Goal: Task Accomplishment & Management: Manage account settings

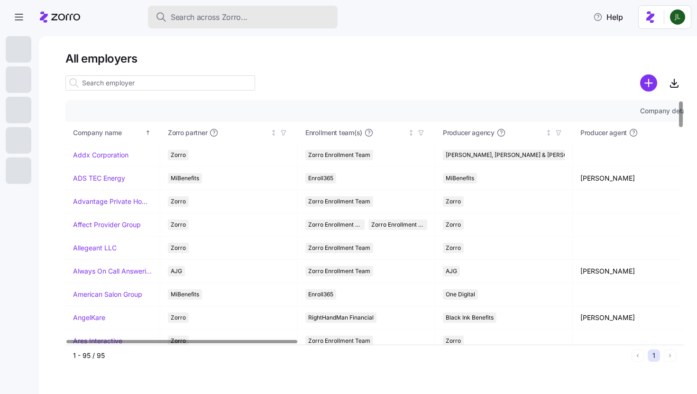
click at [243, 12] on span "Search across Zorro..." at bounding box center [209, 17] width 77 height 12
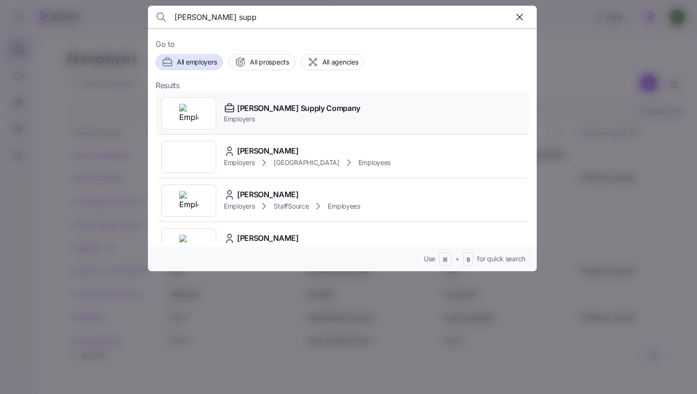
type input "McDaniel supp"
click at [287, 114] on span "McDaniel Supply Company" at bounding box center [298, 108] width 123 height 12
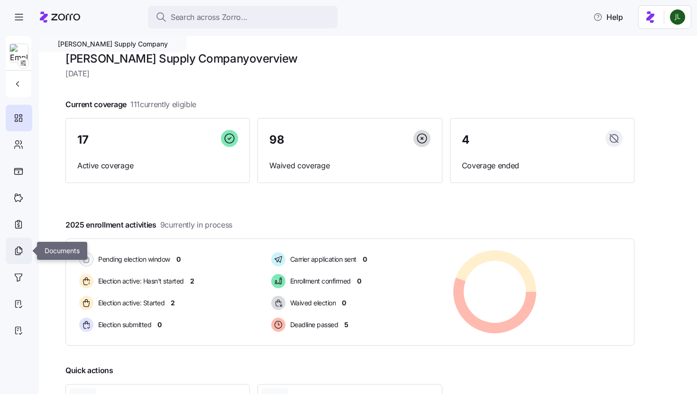
click at [26, 252] on div at bounding box center [19, 251] width 27 height 27
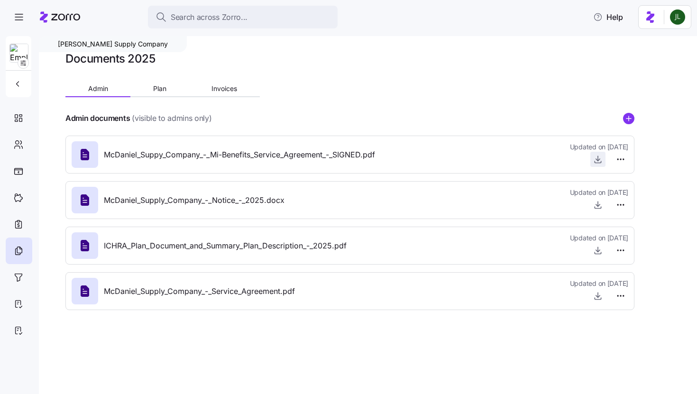
click at [598, 159] on icon "button" at bounding box center [598, 158] width 0 height 5
click at [369, 92] on div "Documents 2025 Admin Plan Invoices Admin documents (visible to admins only) McD…" at bounding box center [349, 184] width 569 height 267
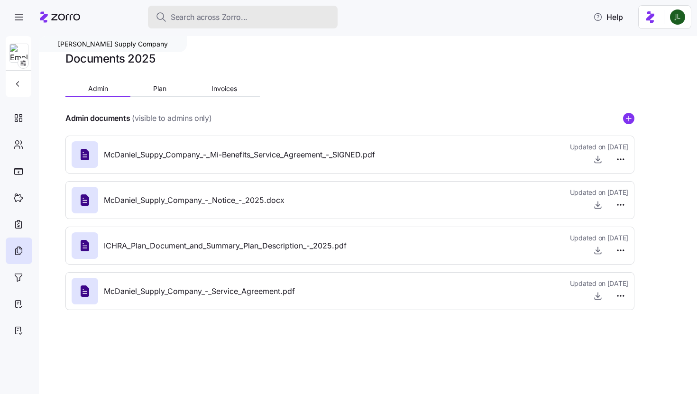
click at [197, 14] on span "Search across Zorro..." at bounding box center [209, 17] width 77 height 12
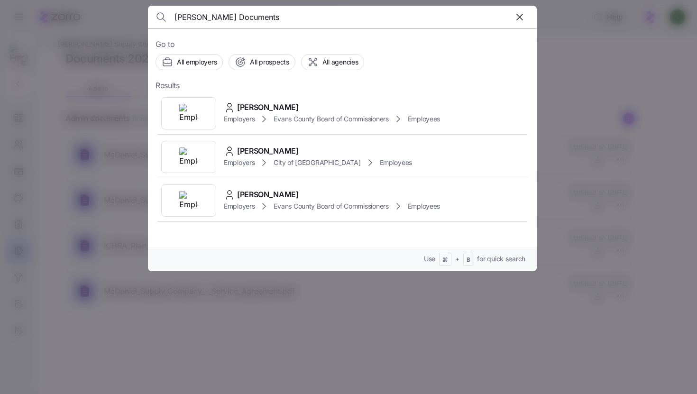
drag, startPoint x: 204, startPoint y: 18, endPoint x: 334, endPoint y: 19, distance: 129.9
click at [334, 19] on input "Nesmith’s Documents" at bounding box center [296, 17] width 243 height 23
type input "Nesmith"
click at [323, 194] on div "NeSmith Chevrolet Employers" at bounding box center [343, 201] width 374 height 44
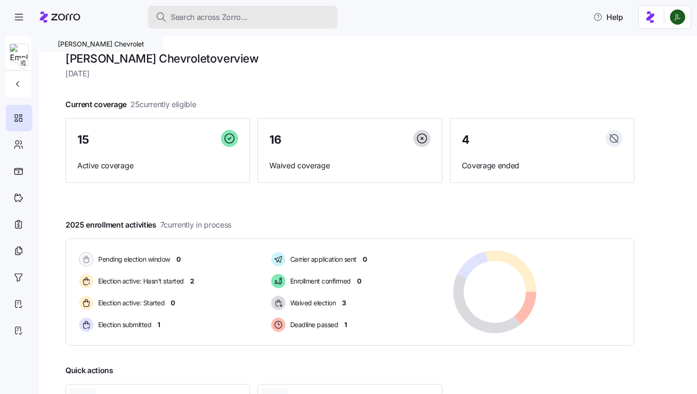
click at [220, 18] on span "Search across Zorro..." at bounding box center [209, 17] width 77 height 12
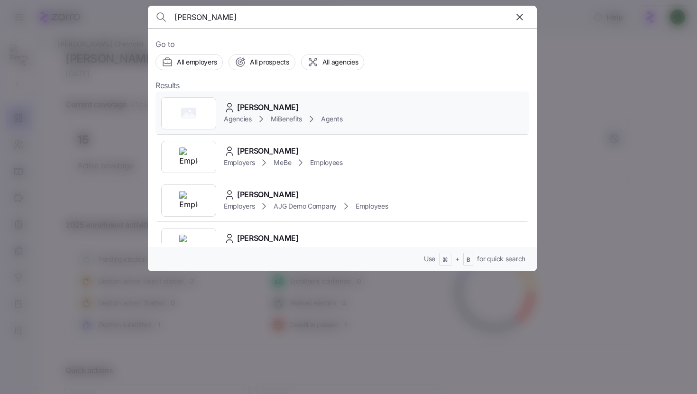
type input "nicole"
click at [340, 124] on div "Agencies MiBenefits Agents" at bounding box center [283, 118] width 119 height 11
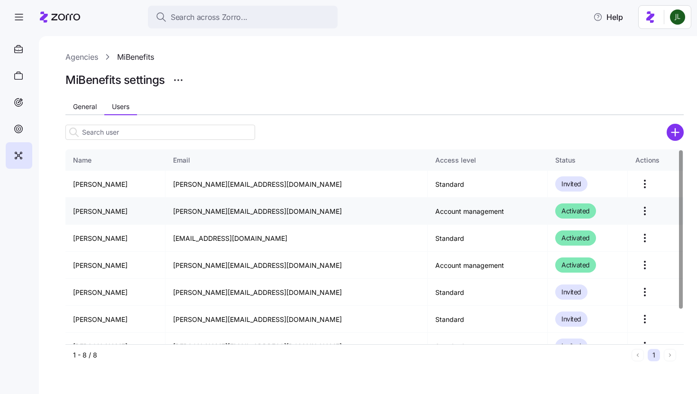
click at [86, 209] on td "Nicole Noe" at bounding box center [115, 211] width 100 height 27
click at [84, 111] on button "General" at bounding box center [84, 107] width 39 height 14
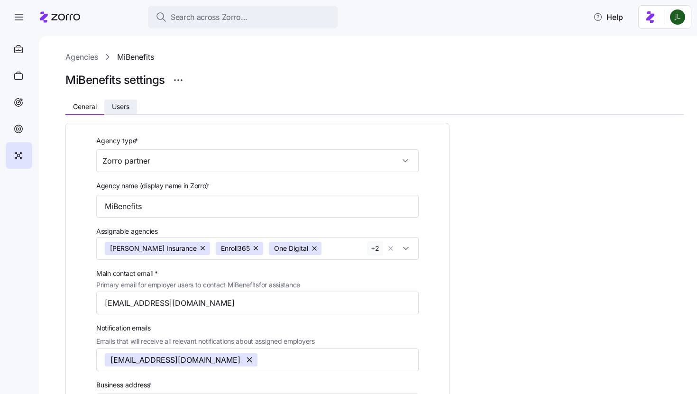
click at [118, 108] on span "Users" at bounding box center [121, 106] width 18 height 7
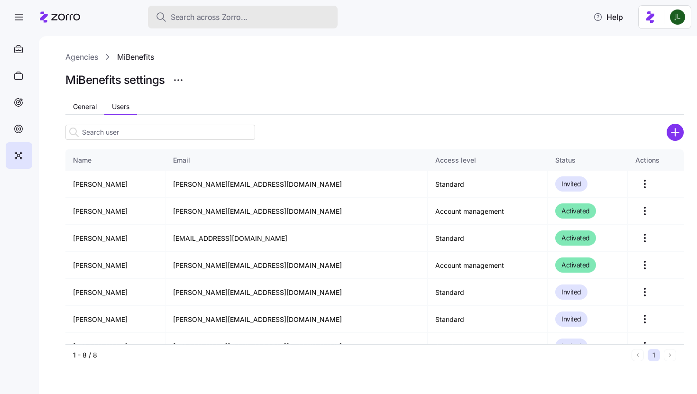
click at [202, 17] on span "Search across Zorro..." at bounding box center [209, 17] width 77 height 12
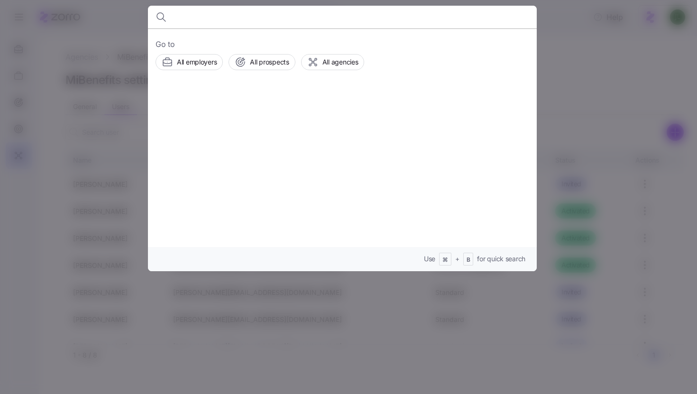
click at [110, 25] on div at bounding box center [348, 197] width 697 height 394
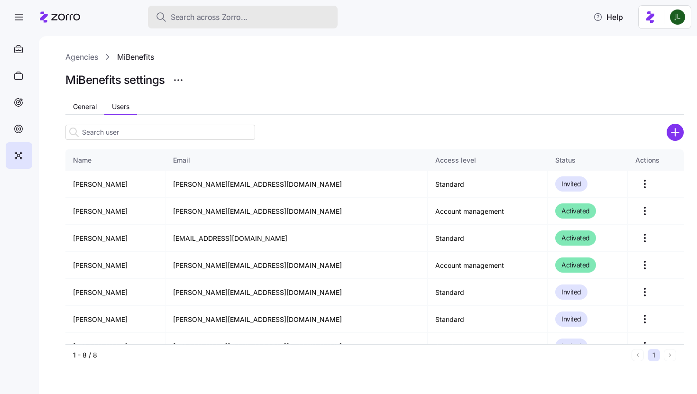
click at [190, 18] on span "Search across Zorro..." at bounding box center [209, 17] width 77 height 12
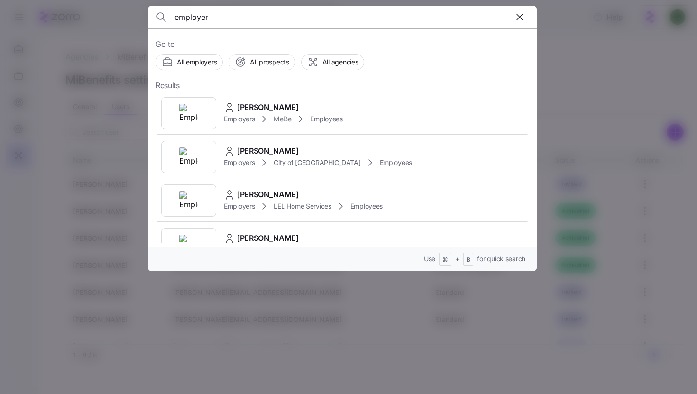
type input "employers"
drag, startPoint x: 226, startPoint y: 16, endPoint x: 140, endPoint y: 16, distance: 85.8
click at [140, 388] on div "employers Go to All employers All prospects All agencies Results New Employee E…" at bounding box center [348, 388] width 697 height 0
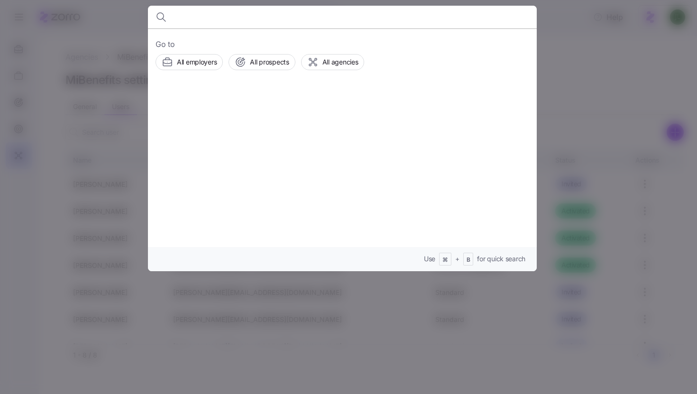
click at [128, 9] on div at bounding box center [348, 197] width 697 height 394
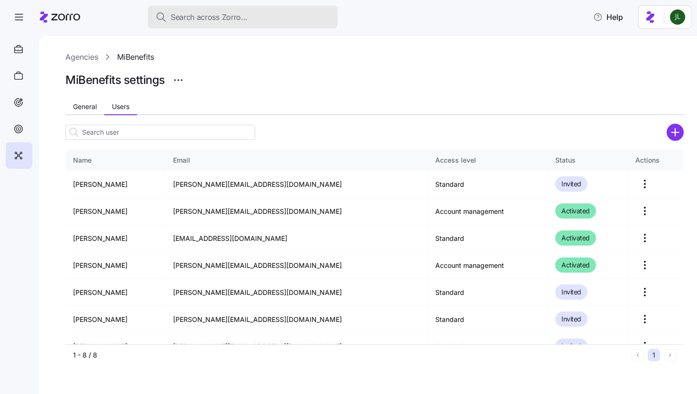
click at [253, 18] on div "Search across Zorro..." at bounding box center [243, 17] width 175 height 12
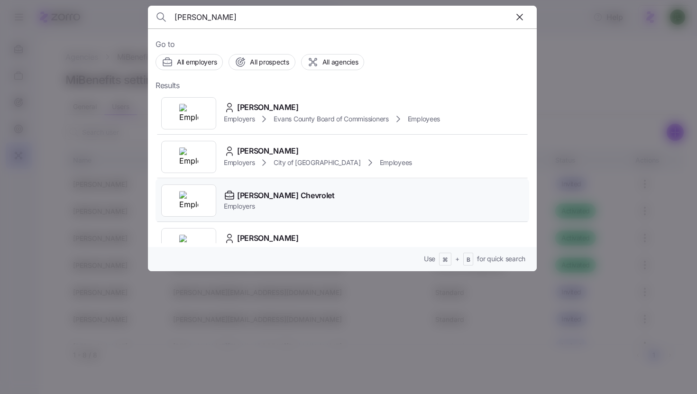
type input "NeSmith"
click at [287, 191] on span "NeSmith Chevrolet" at bounding box center [286, 196] width 98 height 12
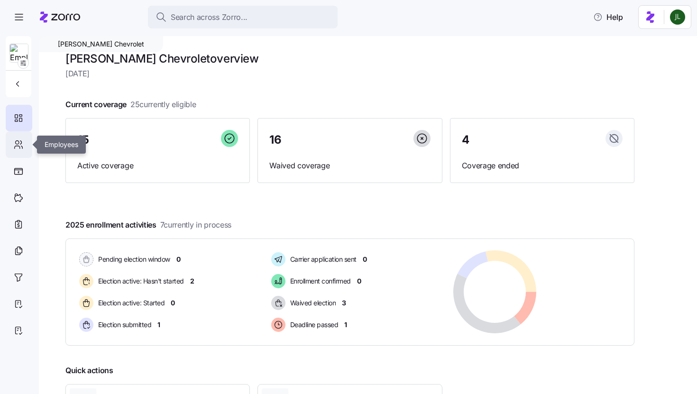
click at [19, 145] on icon at bounding box center [18, 144] width 10 height 11
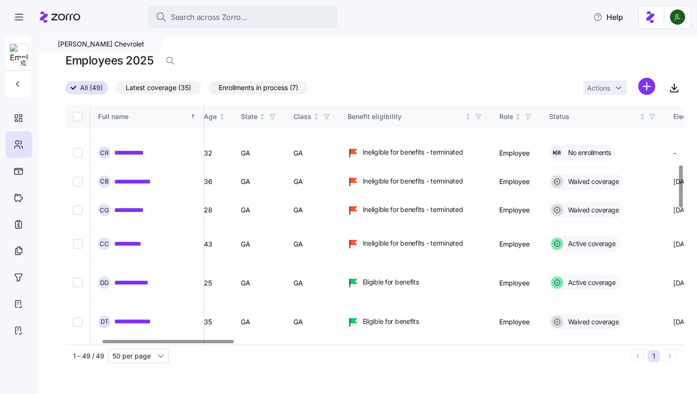
scroll to position [358, 170]
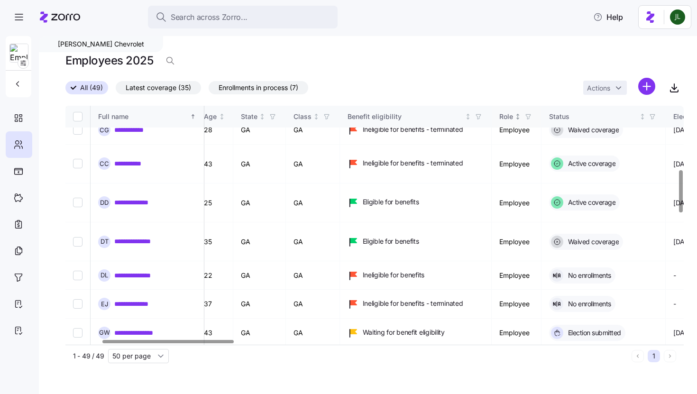
click at [542, 123] on th "Role" at bounding box center [517, 117] width 50 height 22
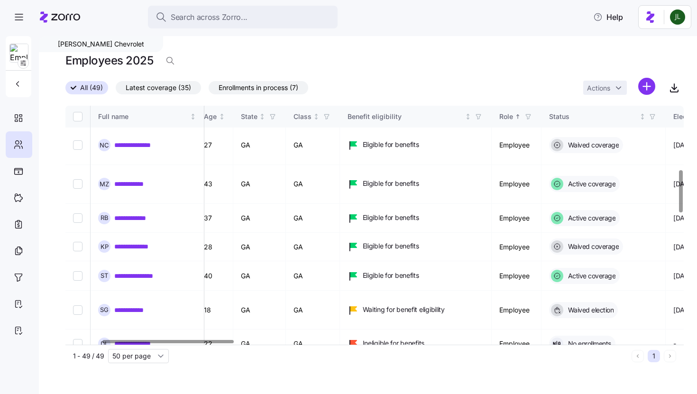
click at [532, 117] on icon "button" at bounding box center [528, 116] width 7 height 7
click at [503, 218] on icon at bounding box center [500, 220] width 11 height 11
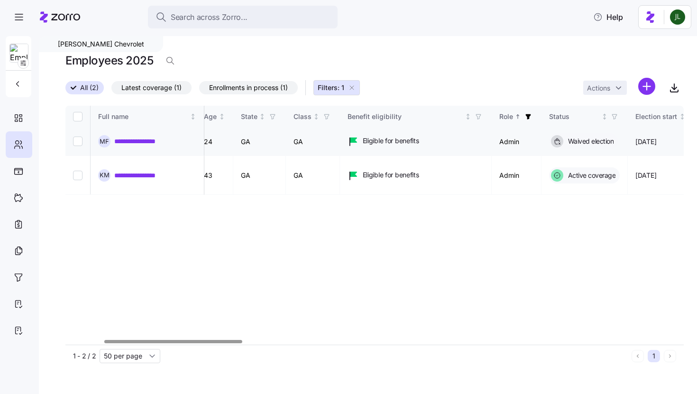
click at [150, 141] on link "**********" at bounding box center [142, 141] width 57 height 9
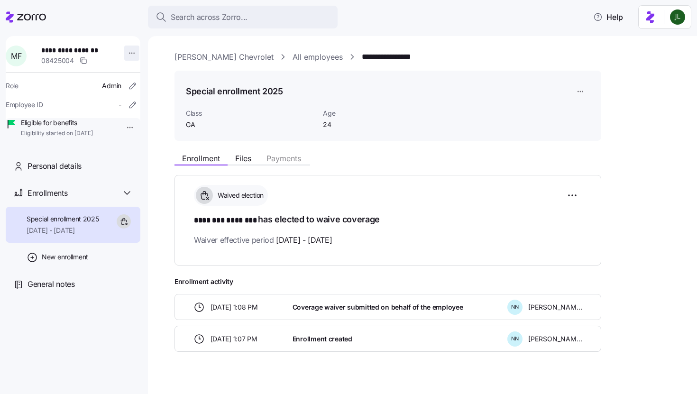
click at [127, 55] on html "**********" at bounding box center [348, 194] width 697 height 388
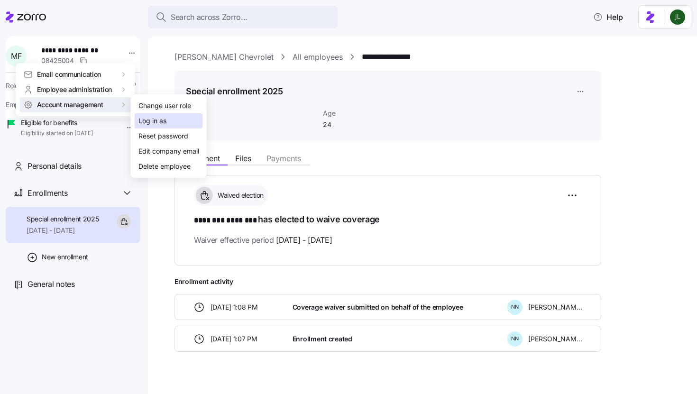
click at [148, 119] on div "Log in as" at bounding box center [152, 121] width 28 height 10
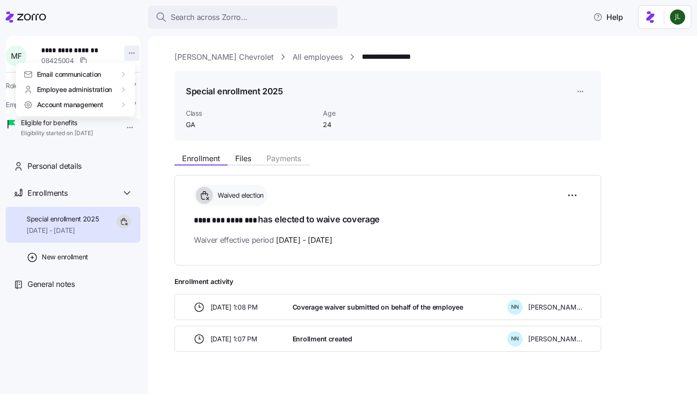
click at [126, 53] on html "**********" at bounding box center [348, 194] width 697 height 388
click at [138, 69] on html "**********" at bounding box center [348, 194] width 697 height 388
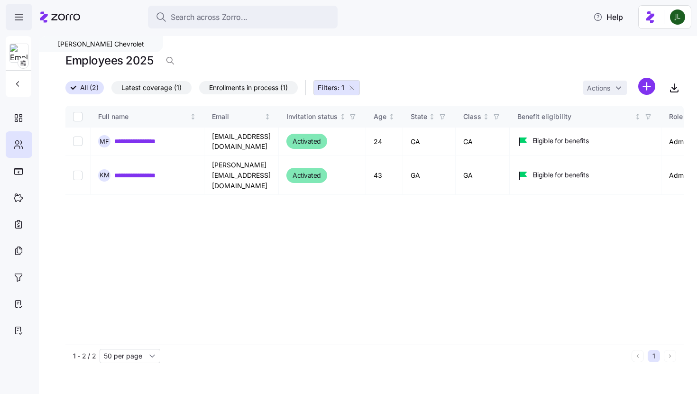
click at [21, 20] on icon "button" at bounding box center [18, 16] width 11 height 11
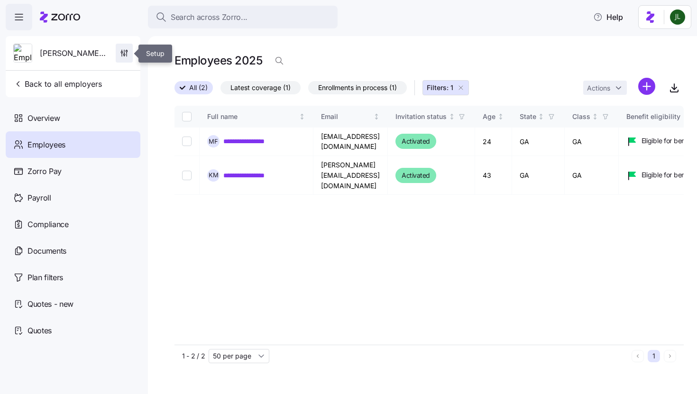
click at [130, 56] on span "button" at bounding box center [124, 53] width 16 height 18
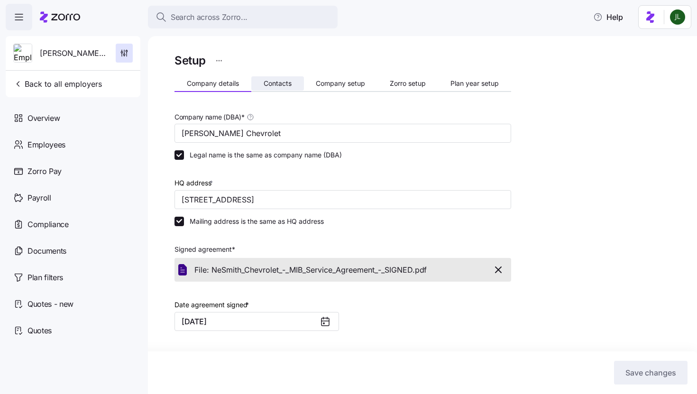
click at [278, 83] on span "Contacts" at bounding box center [278, 83] width 28 height 7
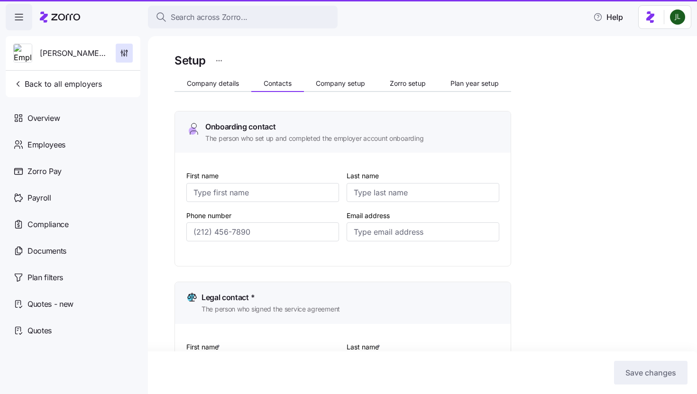
type input "Katherine"
type input "Manning"
type input "katherine@nesmithnow.com"
type input "Katherine"
type input "Manning"
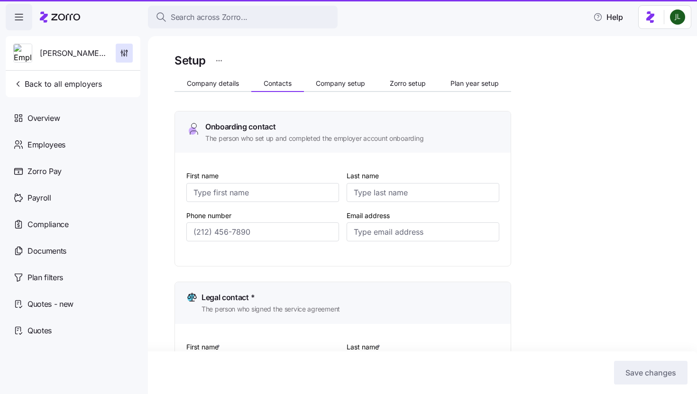
type input "katherine@nesmithnow.com"
type input "Katherine"
type input "Manning"
type input "katherine@nesmithnow.com"
type input "Katherine"
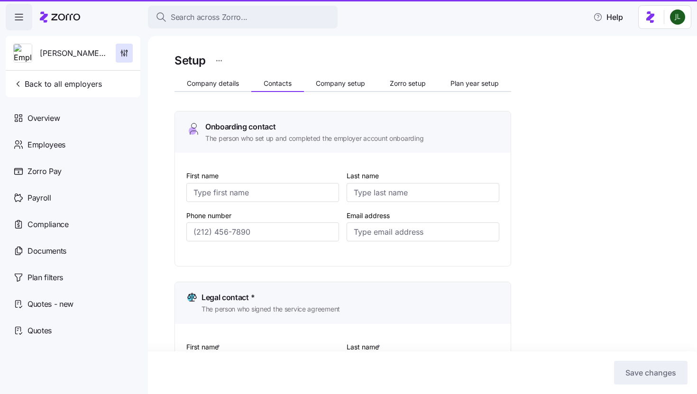
type input "Manning"
type input "katherine@nesmithnow.com"
type input "(912) 427-2045"
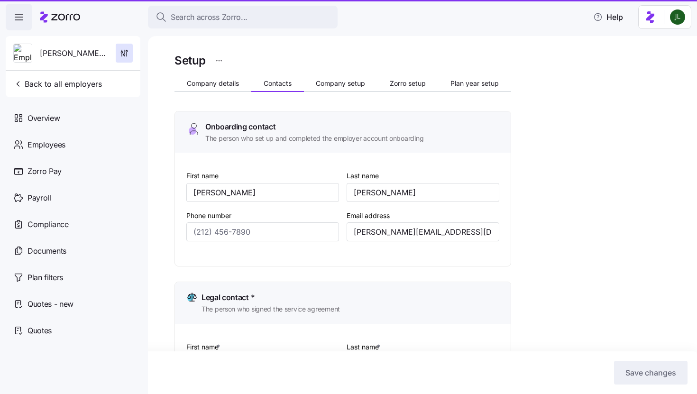
type input "(912) 427-2045"
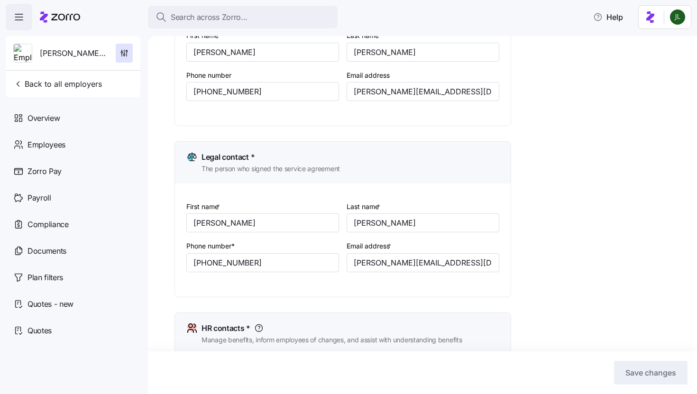
scroll to position [423, 0]
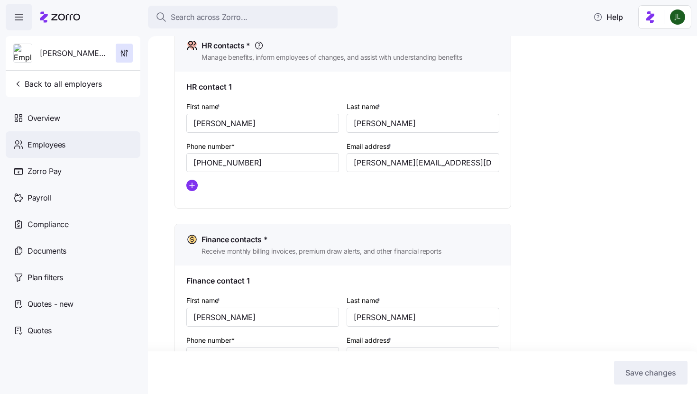
click at [68, 145] on div "Employees" at bounding box center [73, 144] width 135 height 27
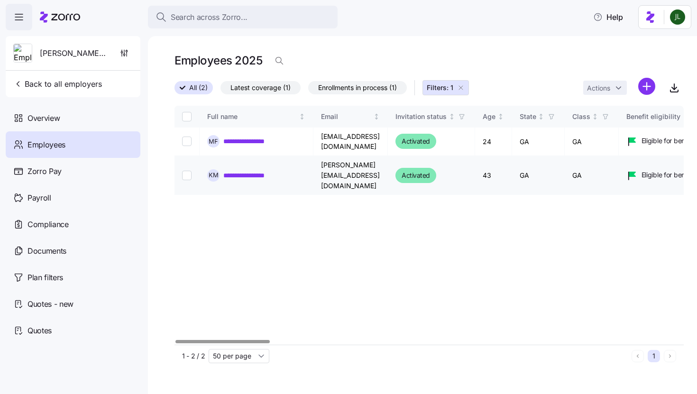
click at [255, 171] on link "**********" at bounding box center [252, 175] width 59 height 9
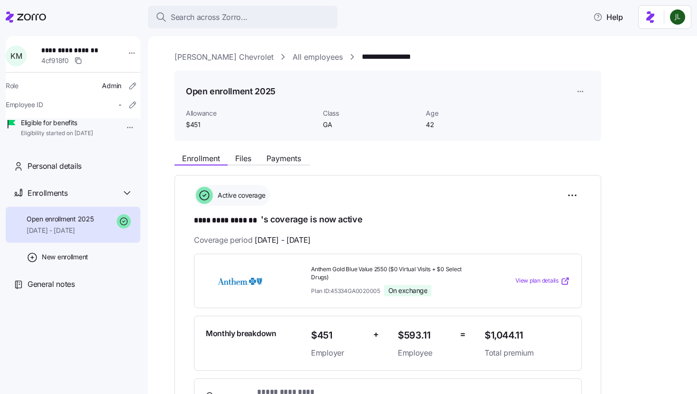
click at [133, 50] on div "**********" at bounding box center [73, 89] width 135 height 107
click at [125, 53] on html "**********" at bounding box center [348, 194] width 697 height 388
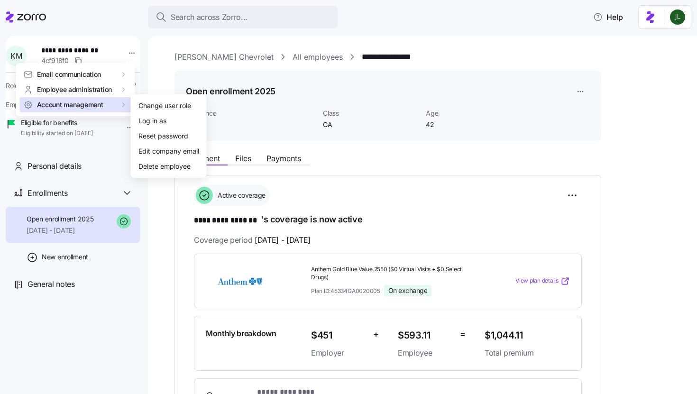
click at [119, 107] on icon at bounding box center [123, 105] width 8 height 8
click at [144, 121] on div "Log in as" at bounding box center [152, 121] width 28 height 10
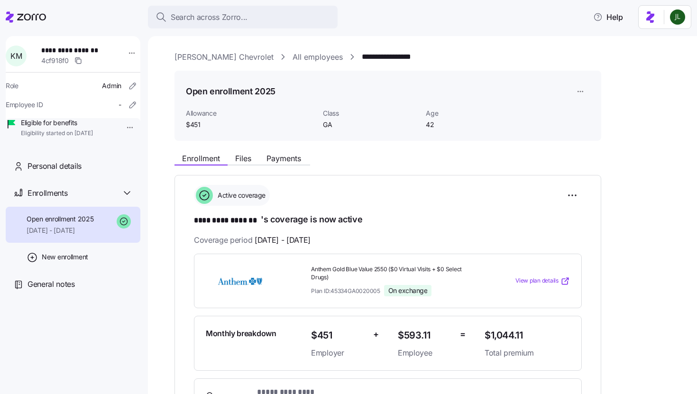
click at [24, 15] on icon at bounding box center [26, 16] width 40 height 11
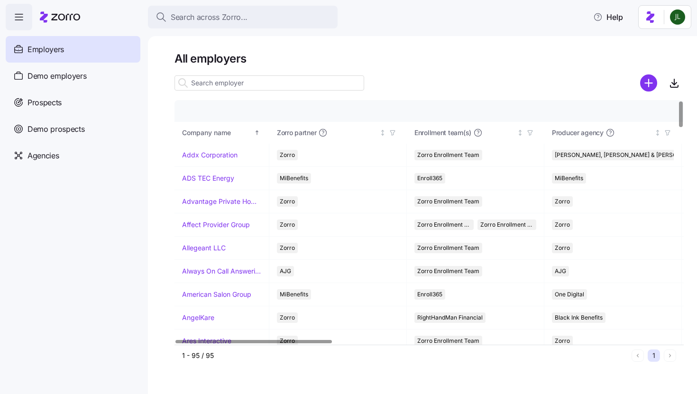
click at [270, 89] on input at bounding box center [270, 82] width 190 height 15
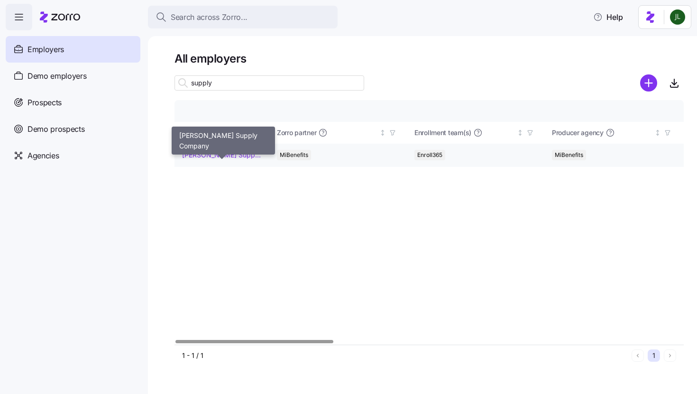
type input "supply"
click at [194, 159] on link "McDaniel Supply Company" at bounding box center [221, 154] width 79 height 9
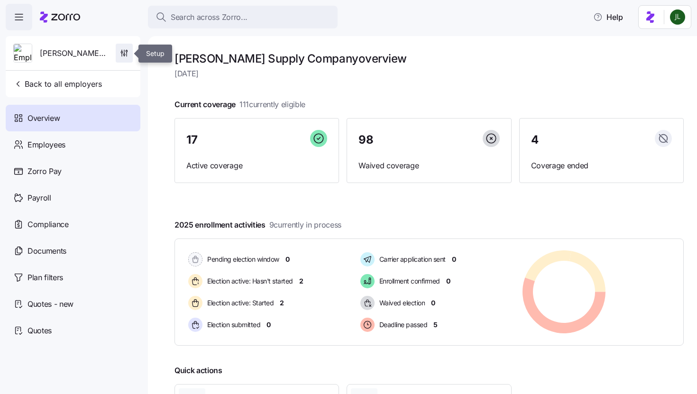
click at [129, 49] on span "button" at bounding box center [124, 53] width 16 height 18
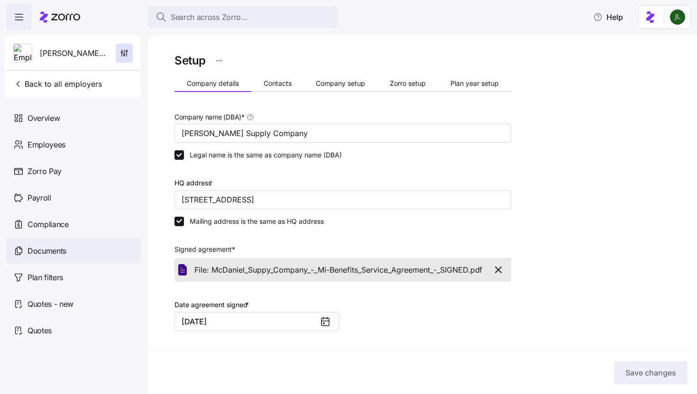
click at [55, 249] on span "Documents" at bounding box center [47, 251] width 39 height 12
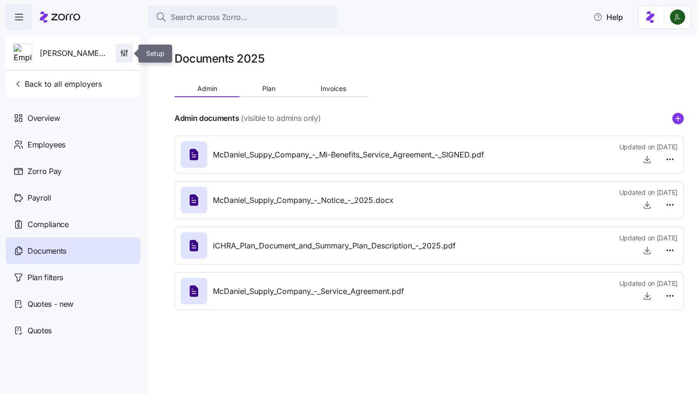
click at [128, 51] on icon "button" at bounding box center [123, 52] width 9 height 9
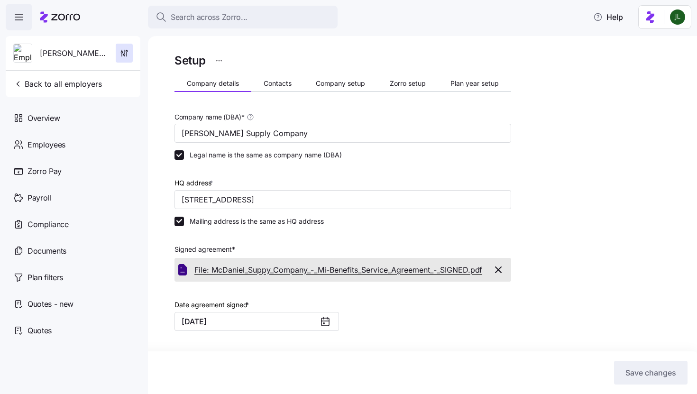
click at [244, 267] on span "File: McDaniel_Suppy_Company_-_Mi-Benefits_Service_Agreement_-_SIGNED." at bounding box center [332, 270] width 276 height 12
click at [123, 49] on icon "button" at bounding box center [123, 52] width 9 height 9
click at [388, 13] on div "Search across Zorro... Help" at bounding box center [349, 17] width 686 height 27
click at [595, 13] on icon "button" at bounding box center [597, 16] width 9 height 9
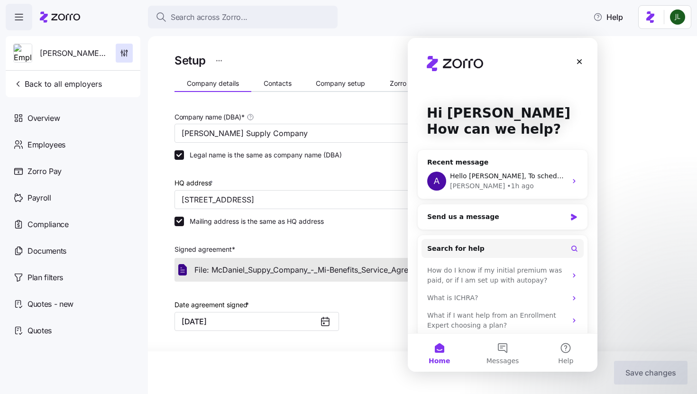
click at [584, 5] on div "Search across Zorro... Help" at bounding box center [349, 17] width 686 height 27
click at [123, 55] on icon "button" at bounding box center [123, 52] width 9 height 9
click at [283, 86] on span "Contacts" at bounding box center [278, 83] width 28 height 7
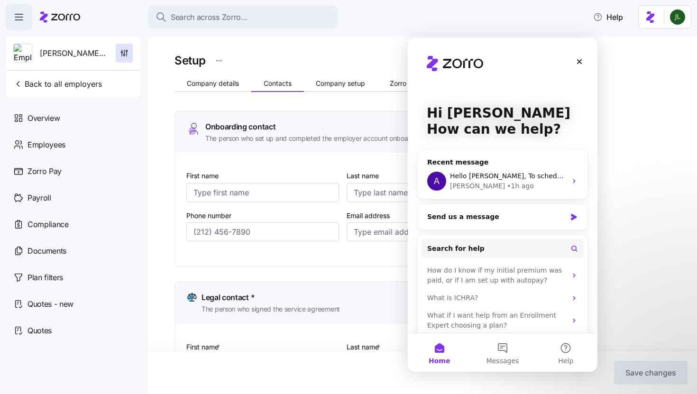
type input "Garrison"
type input "McDaniel"
type input "gmc@mcdanielsupply.co"
type input "Jerry"
type input "McDaniel"
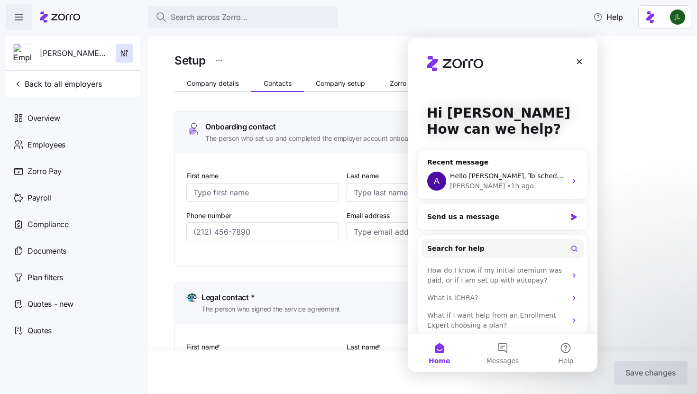
type input "jerrymac@mcdanielsupply.co"
type input "Amanda"
type input "Schwatrzkopf"
type input "alee@mcdanielsupply.co"
type input "Jerry"
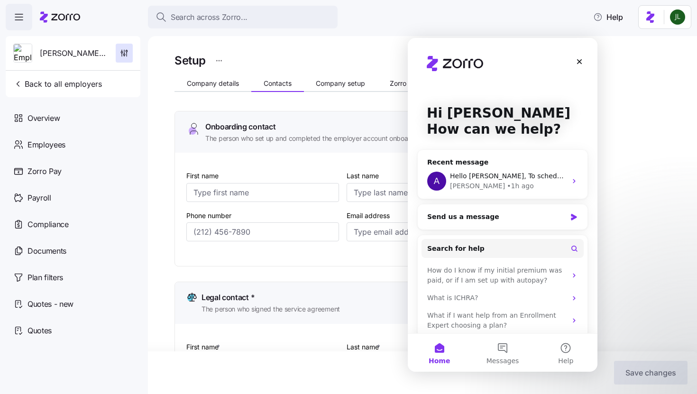
type input "McDaniel"
type input "jerrymac@mcdanielsupply.co"
type input "(912) 427-9022"
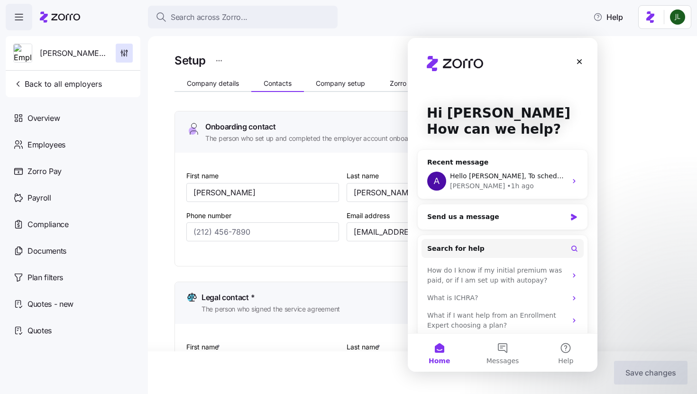
type input "(912) 427-9022"
click at [76, 143] on div "Employees" at bounding box center [73, 144] width 135 height 27
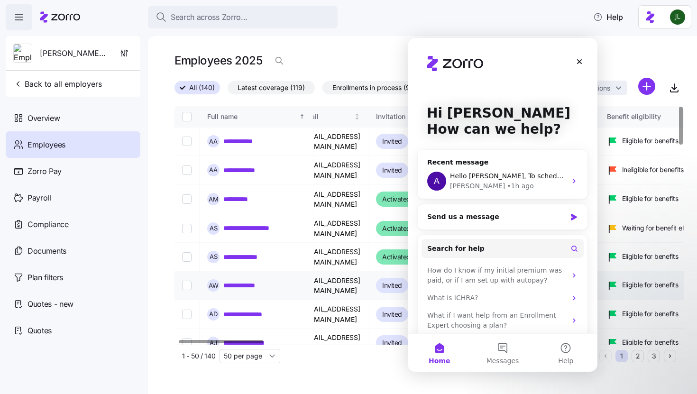
scroll to position [0, 24]
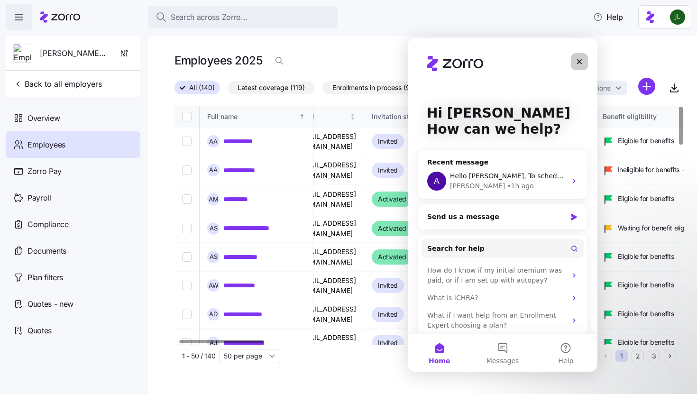
click at [582, 61] on icon "Close" at bounding box center [580, 62] width 8 height 8
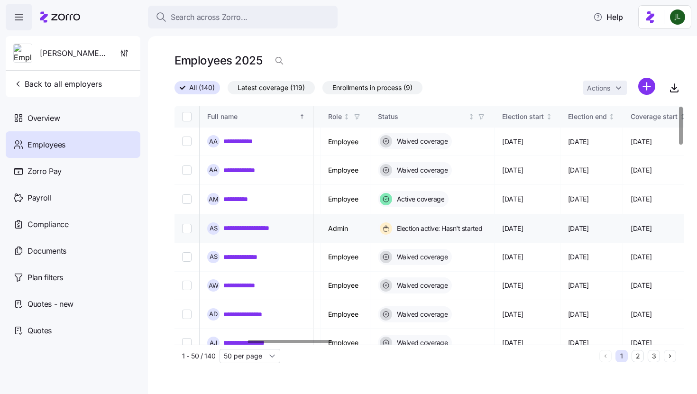
scroll to position [0, 466]
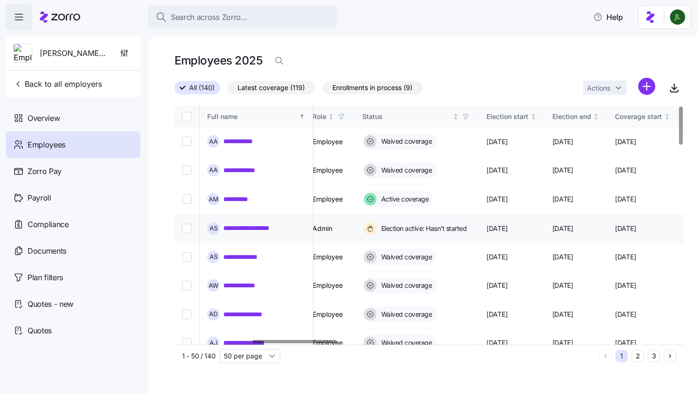
click at [269, 231] on link "**********" at bounding box center [258, 227] width 71 height 9
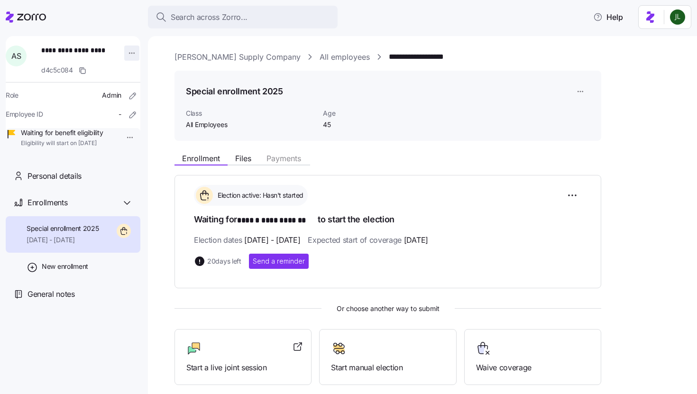
click at [130, 52] on html "**********" at bounding box center [348, 194] width 697 height 388
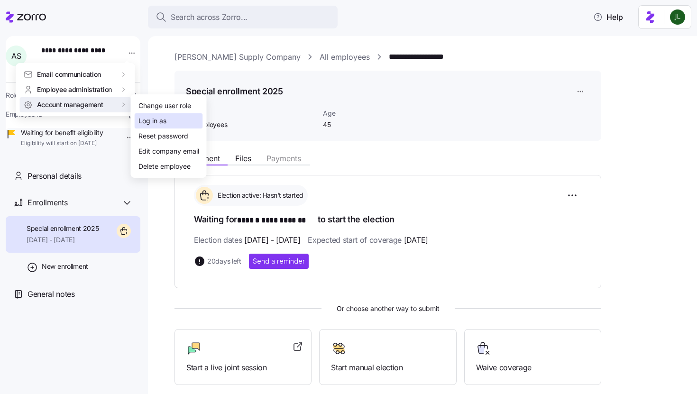
click at [149, 127] on div "Log in as" at bounding box center [169, 120] width 68 height 15
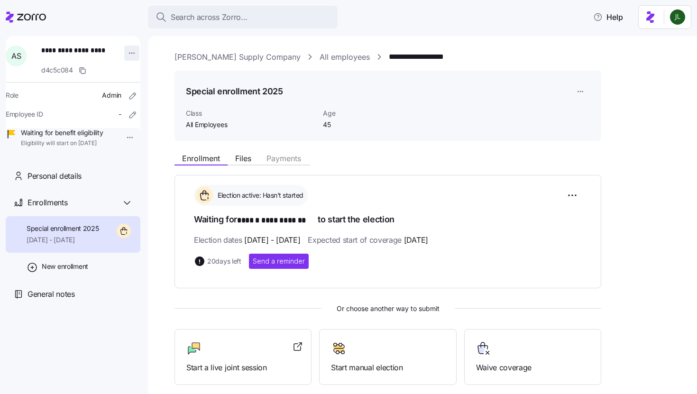
click at [128, 50] on html "**********" at bounding box center [348, 194] width 697 height 388
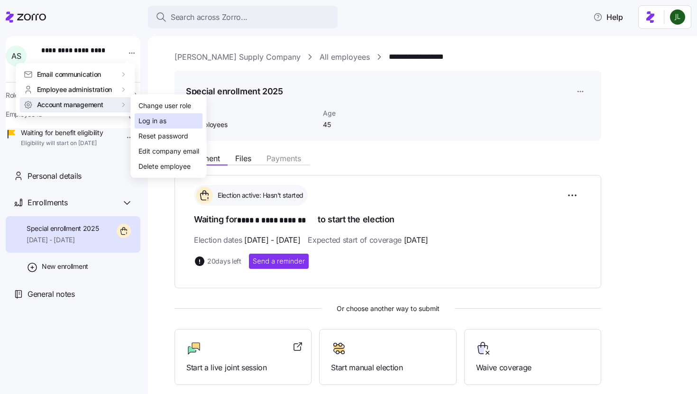
click at [144, 121] on div "Log in as" at bounding box center [152, 121] width 28 height 10
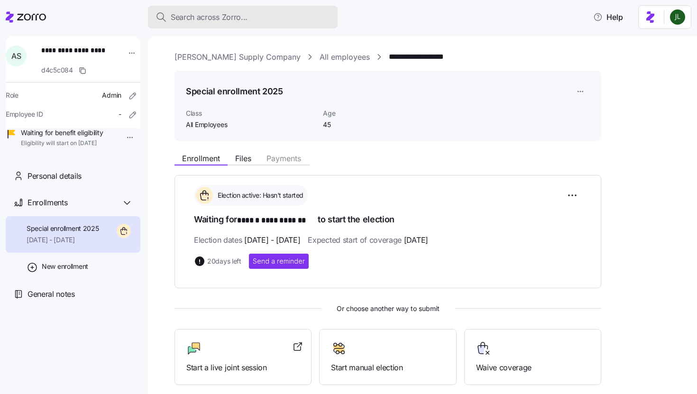
click at [231, 14] on span "Search across Zorro..." at bounding box center [209, 17] width 77 height 12
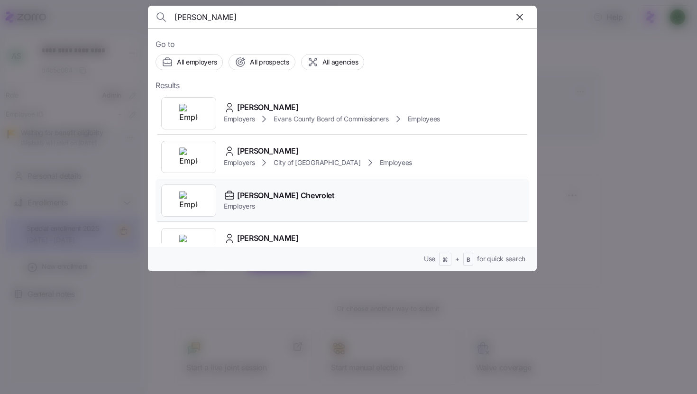
type input "nesmith"
click at [288, 190] on span "NeSmith Chevrolet" at bounding box center [286, 196] width 98 height 12
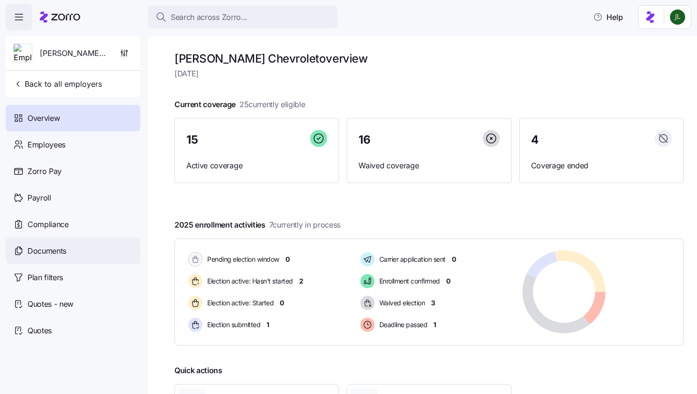
click at [55, 248] on span "Documents" at bounding box center [47, 251] width 39 height 12
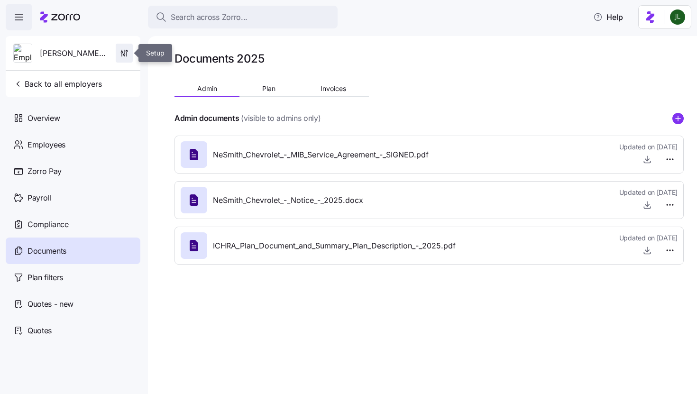
click at [119, 54] on icon "button" at bounding box center [123, 52] width 9 height 9
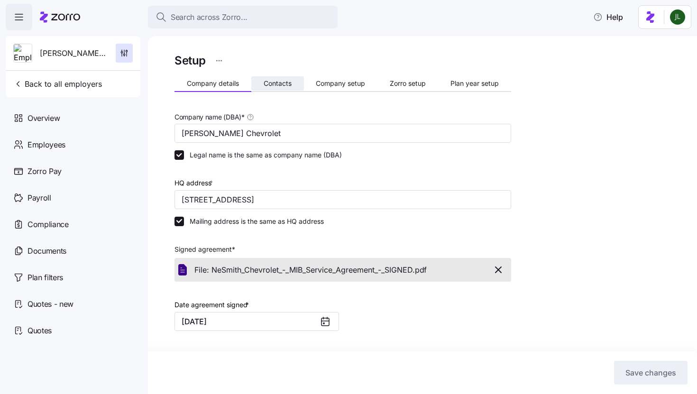
click at [298, 89] on button "Contacts" at bounding box center [277, 83] width 53 height 14
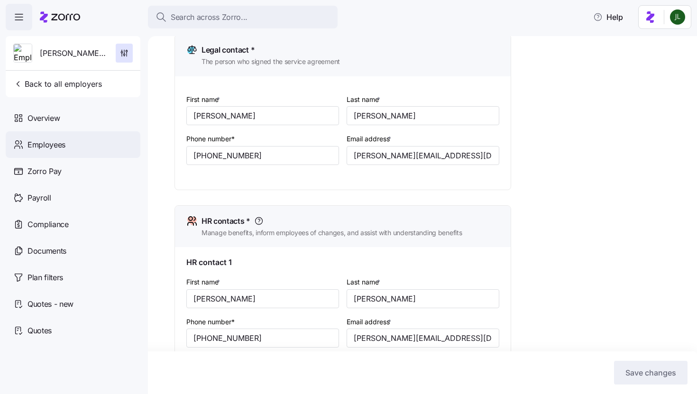
scroll to position [219, 0]
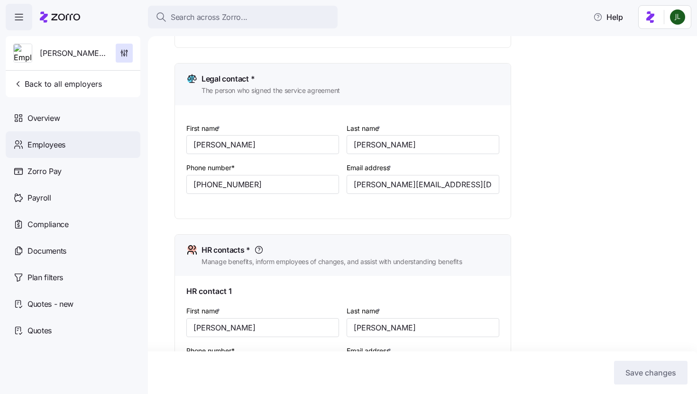
click at [57, 144] on span "Employees" at bounding box center [47, 145] width 38 height 12
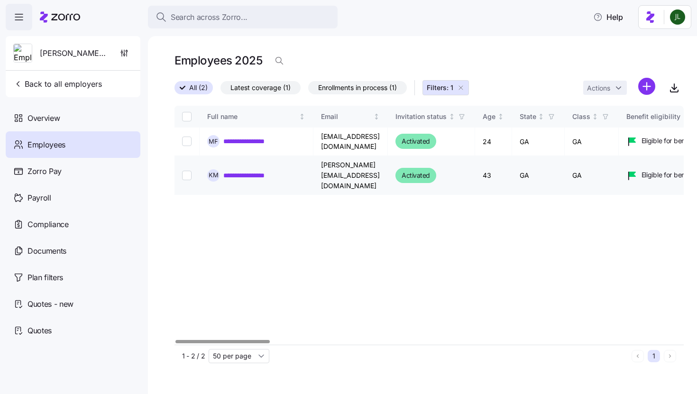
click at [244, 171] on link "**********" at bounding box center [252, 175] width 59 height 9
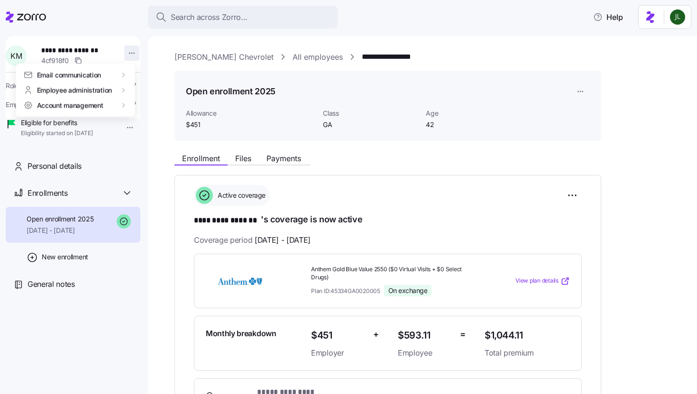
click at [123, 49] on html "**********" at bounding box center [348, 194] width 697 height 388
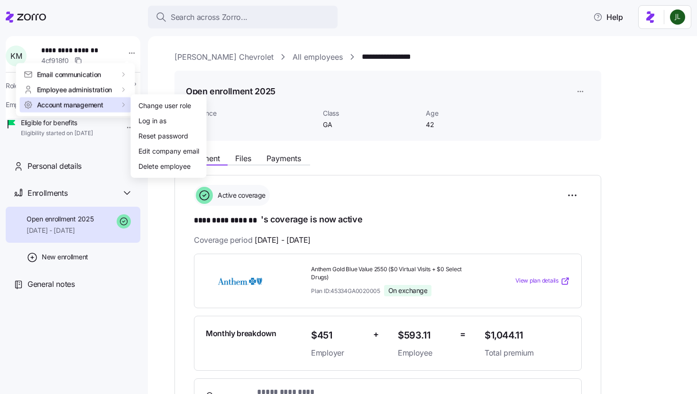
click at [91, 107] on span "Account management" at bounding box center [70, 104] width 66 height 9
click at [150, 126] on div "Log in as" at bounding box center [152, 121] width 28 height 10
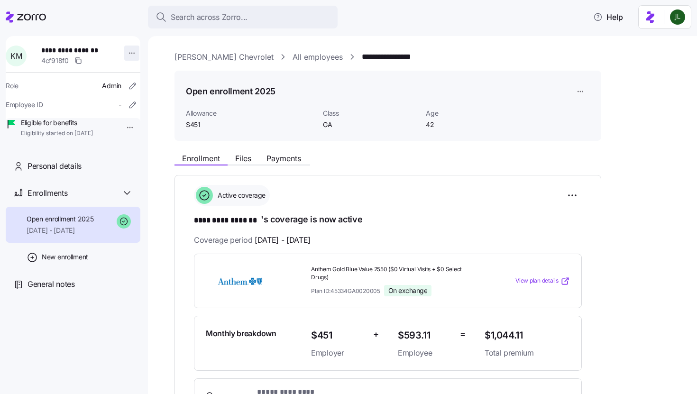
click at [132, 54] on html "**********" at bounding box center [348, 194] width 697 height 388
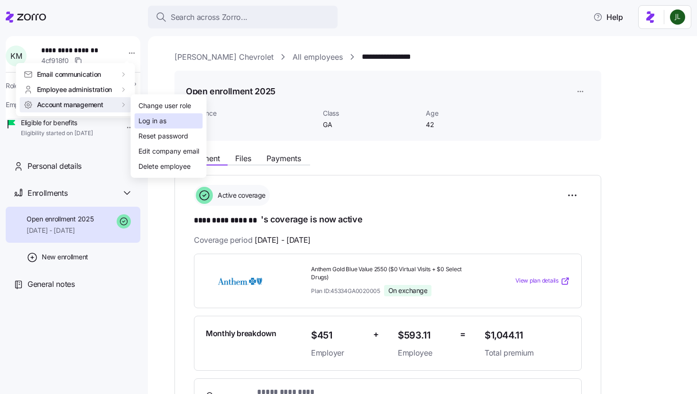
click at [147, 122] on div "Log in as" at bounding box center [152, 121] width 28 height 10
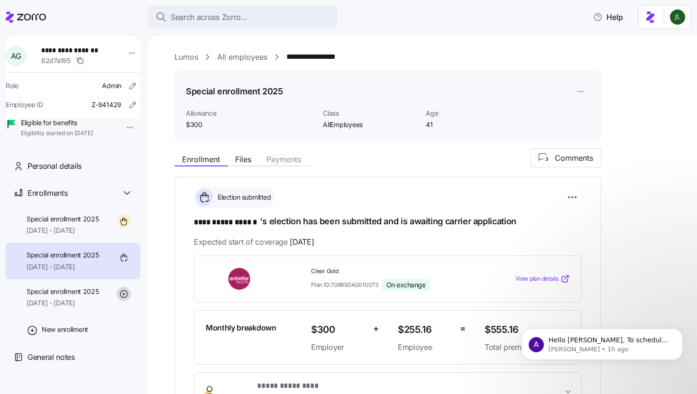
click at [32, 23] on div at bounding box center [26, 17] width 40 height 27
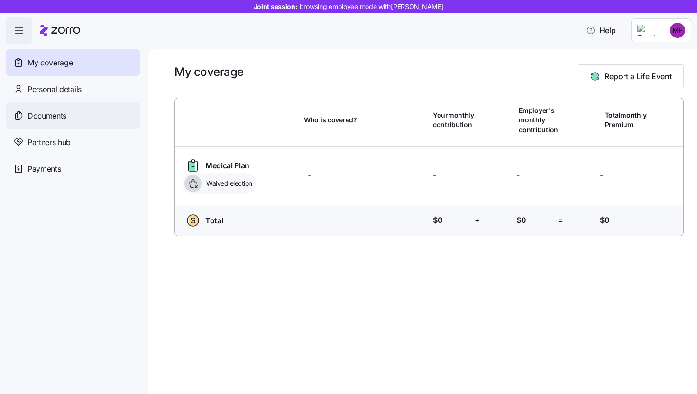
click at [53, 125] on div "Documents" at bounding box center [73, 115] width 135 height 27
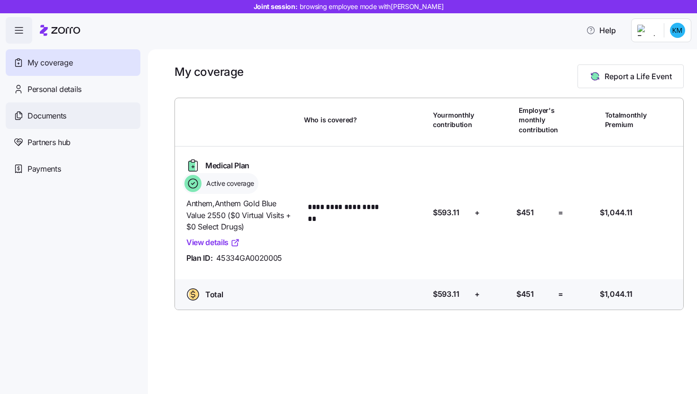
click at [42, 117] on span "Documents" at bounding box center [47, 116] width 39 height 12
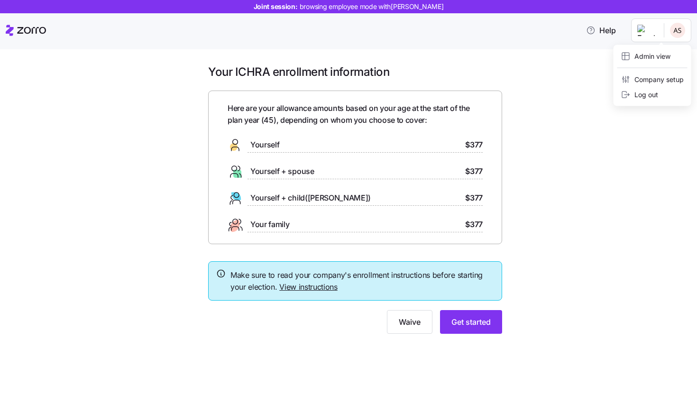
click at [671, 37] on html "Joint session: browsing employee mode with [PERSON_NAME] Help Your ICHRA enroll…" at bounding box center [348, 194] width 697 height 388
click at [661, 60] on div "Admin view" at bounding box center [645, 56] width 49 height 10
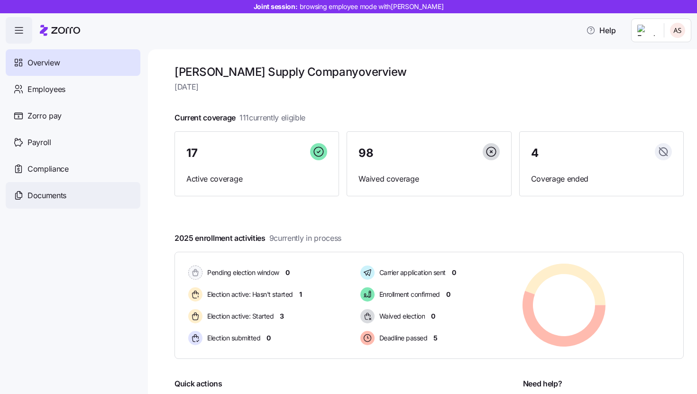
click at [59, 195] on span "Documents" at bounding box center [47, 196] width 39 height 12
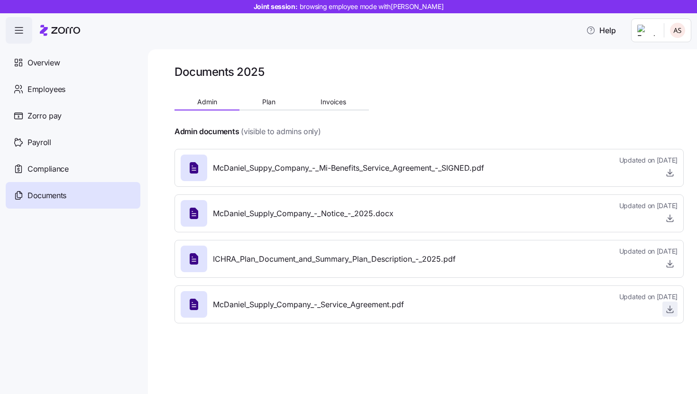
click at [671, 303] on span "button" at bounding box center [670, 309] width 14 height 14
click at [670, 175] on icon "button" at bounding box center [669, 172] width 9 height 9
click at [634, 110] on div at bounding box center [429, 117] width 509 height 15
click at [590, 3] on div "Joint session: browsing employee mode with Amanda Schwartzkopf" at bounding box center [348, 6] width 697 height 13
click at [581, 2] on div "Joint session: browsing employee mode with Amanda Schwartzkopf" at bounding box center [348, 6] width 697 height 13
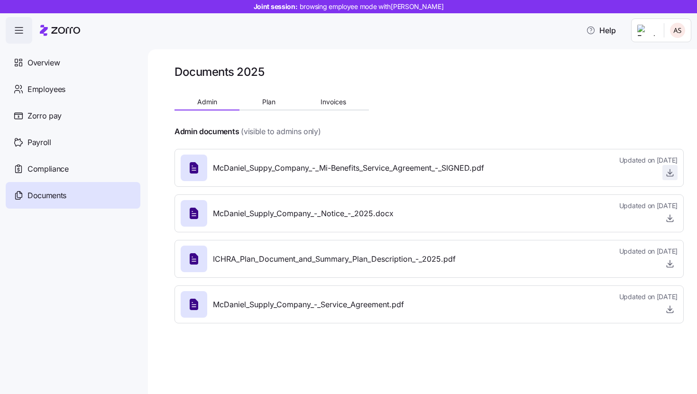
click at [672, 171] on icon "button" at bounding box center [669, 172] width 9 height 9
click at [345, 74] on div "Documents 2025" at bounding box center [429, 71] width 509 height 15
click at [45, 31] on icon at bounding box center [60, 30] width 40 height 11
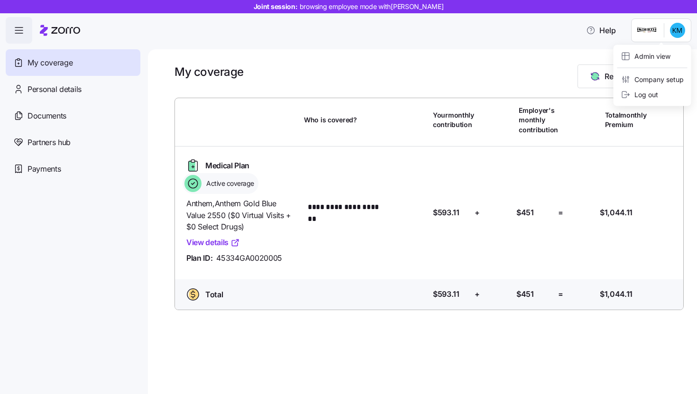
click at [684, 34] on html "**********" at bounding box center [348, 194] width 697 height 388
click at [650, 61] on div "Admin view" at bounding box center [645, 56] width 49 height 10
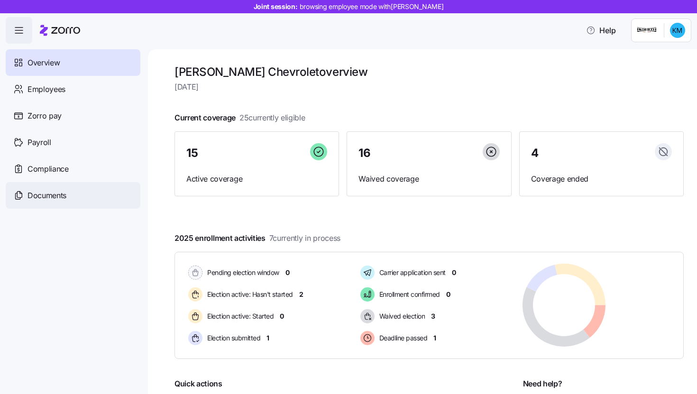
click at [54, 195] on span "Documents" at bounding box center [47, 196] width 39 height 12
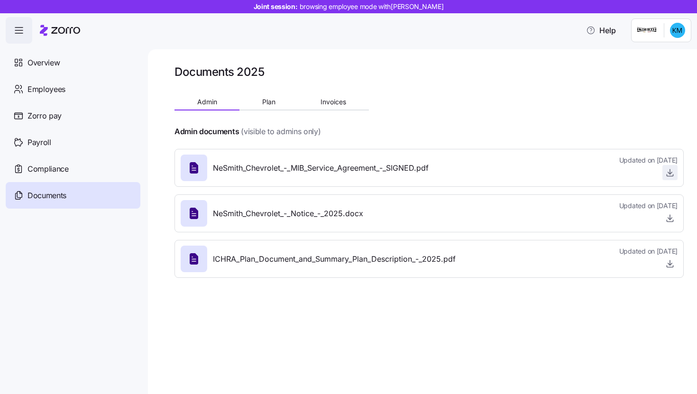
click at [672, 176] on icon "button" at bounding box center [670, 175] width 6 height 1
